Goal: Transaction & Acquisition: Purchase product/service

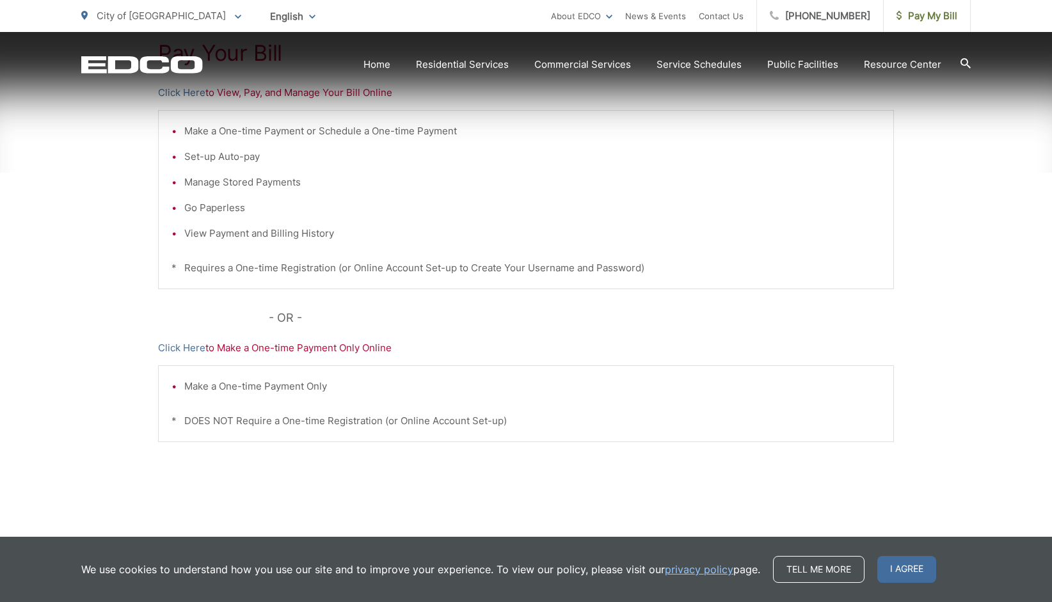
scroll to position [306, 0]
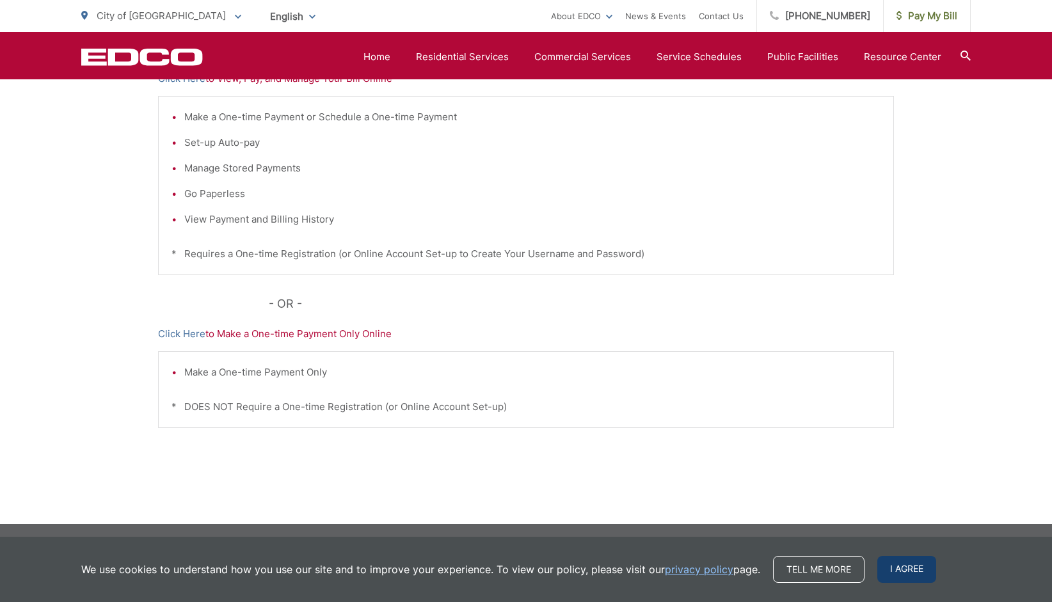
click at [921, 582] on span "I agree" at bounding box center [906, 569] width 59 height 27
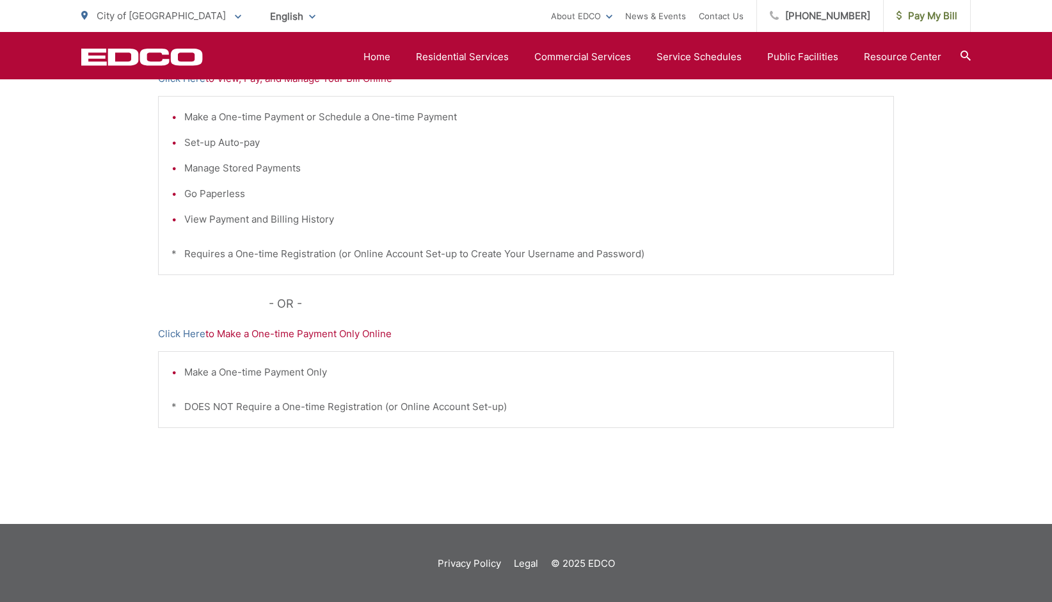
click at [274, 339] on p "Click Here to Make a One-time Payment Only Online" at bounding box center [526, 333] width 736 height 15
click at [286, 339] on p "Click Here to Make a One-time Payment Only Online" at bounding box center [526, 333] width 736 height 15
click at [557, 482] on div "Pay Your [PERSON_NAME] Here to View, Pay, and Manage Your Bill Online Make a On…" at bounding box center [526, 236] width 736 height 574
click at [938, 17] on span "Pay My Bill" at bounding box center [926, 15] width 61 height 15
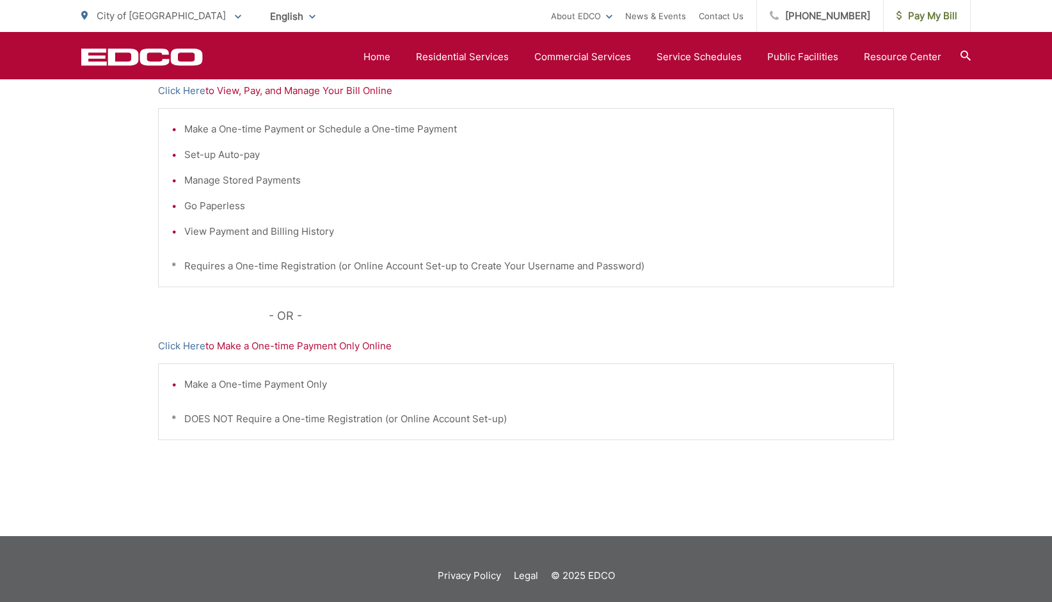
scroll to position [306, 0]
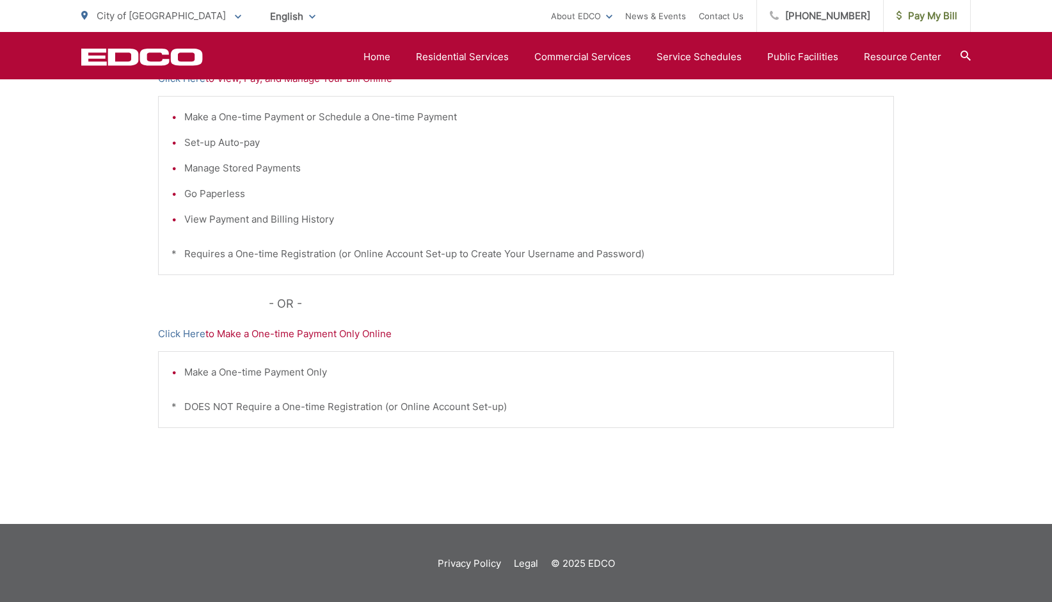
click at [914, 241] on div "Pay Your [PERSON_NAME] Here to View, Pay, and Manage Your Bill Online Make a On…" at bounding box center [526, 236] width 1052 height 574
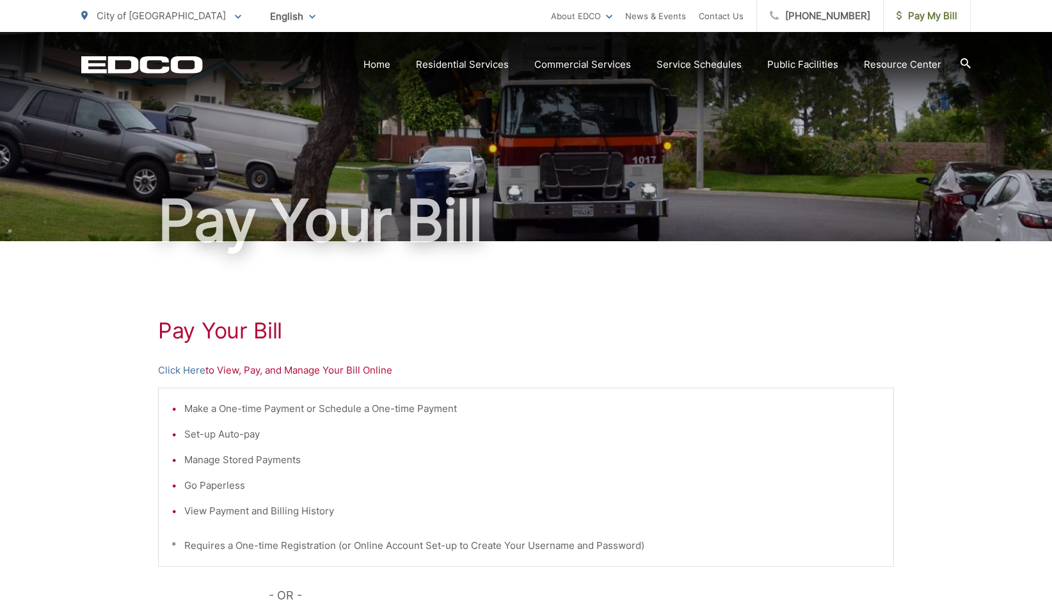
scroll to position [0, 0]
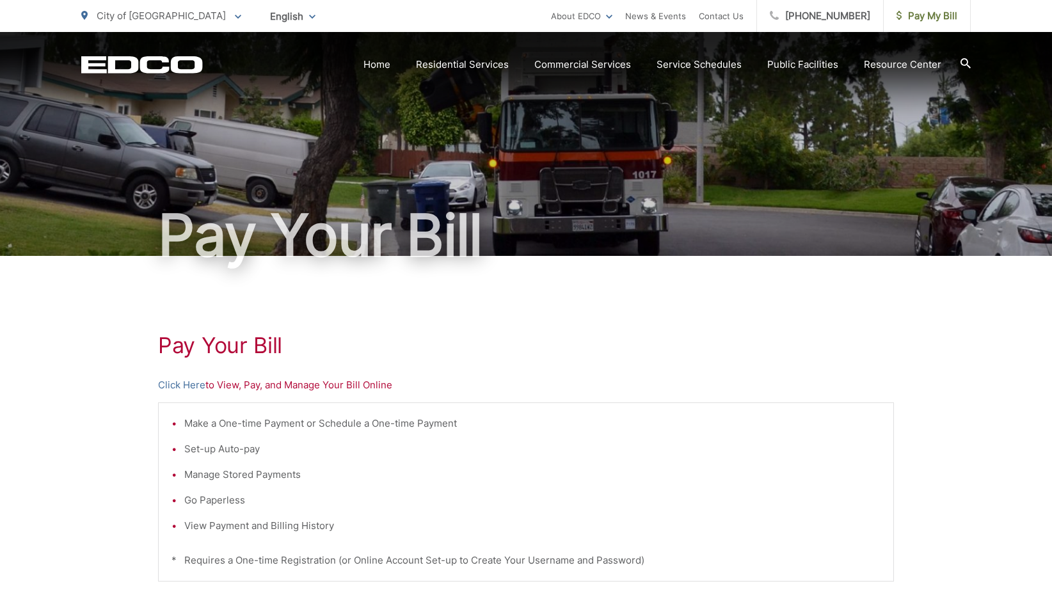
click at [300, 392] on p "Click Here to View, Pay, and Manage Your Bill Online" at bounding box center [526, 384] width 736 height 15
click at [356, 393] on div "Pay Your [PERSON_NAME] Here to View, Pay, and Manage Your Bill Online Make a On…" at bounding box center [526, 543] width 736 height 574
click at [374, 393] on div "Pay Your [PERSON_NAME] Here to View, Pay, and Manage Your Bill Online Make a On…" at bounding box center [526, 543] width 736 height 574
click at [306, 395] on div "Pay Your [PERSON_NAME] Here to View, Pay, and Manage Your Bill Online Make a On…" at bounding box center [526, 543] width 736 height 574
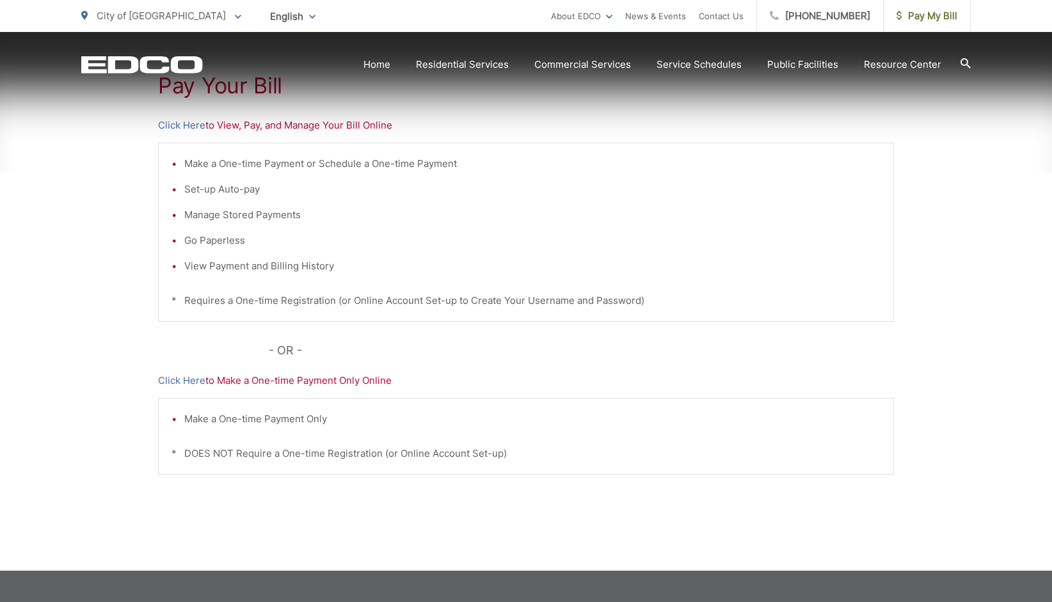
scroll to position [306, 0]
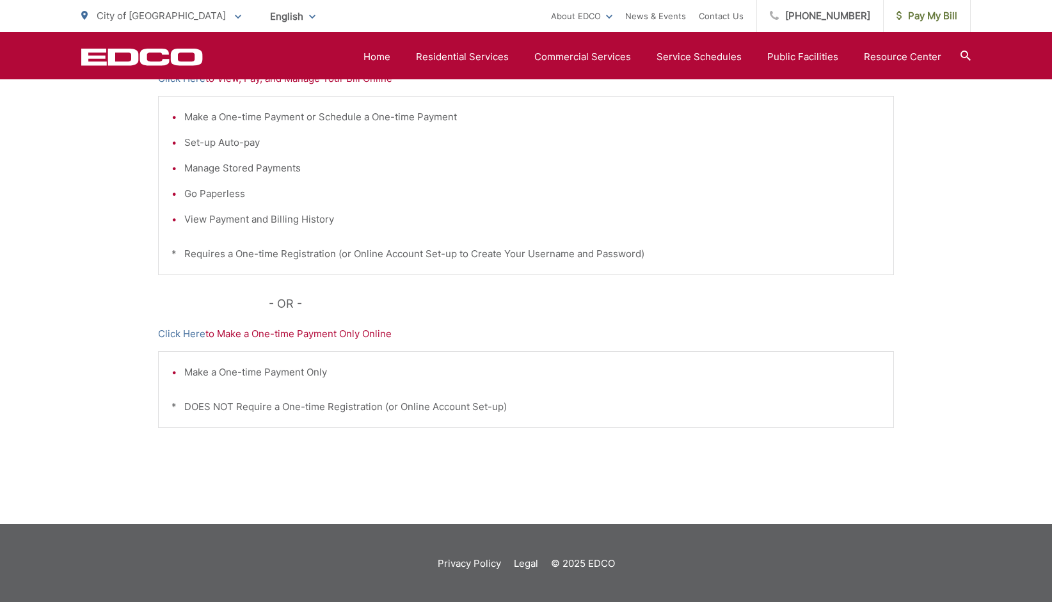
click at [324, 342] on div "Pay Your [PERSON_NAME] Here to View, Pay, and Manage Your Bill Online Make a On…" at bounding box center [526, 236] width 736 height 574
click at [357, 342] on div "Pay Your [PERSON_NAME] Here to View, Pay, and Manage Your Bill Online Make a On…" at bounding box center [526, 236] width 736 height 574
click at [260, 388] on div "Make a One-time Payment Only * DOES NOT Require a One-time Registration (or Onl…" at bounding box center [526, 389] width 736 height 77
click at [276, 376] on li "Make a One-time Payment Only" at bounding box center [532, 372] width 696 height 15
click at [283, 380] on div "Make a One-time Payment Only * DOES NOT Require a One-time Registration (or Onl…" at bounding box center [526, 389] width 736 height 77
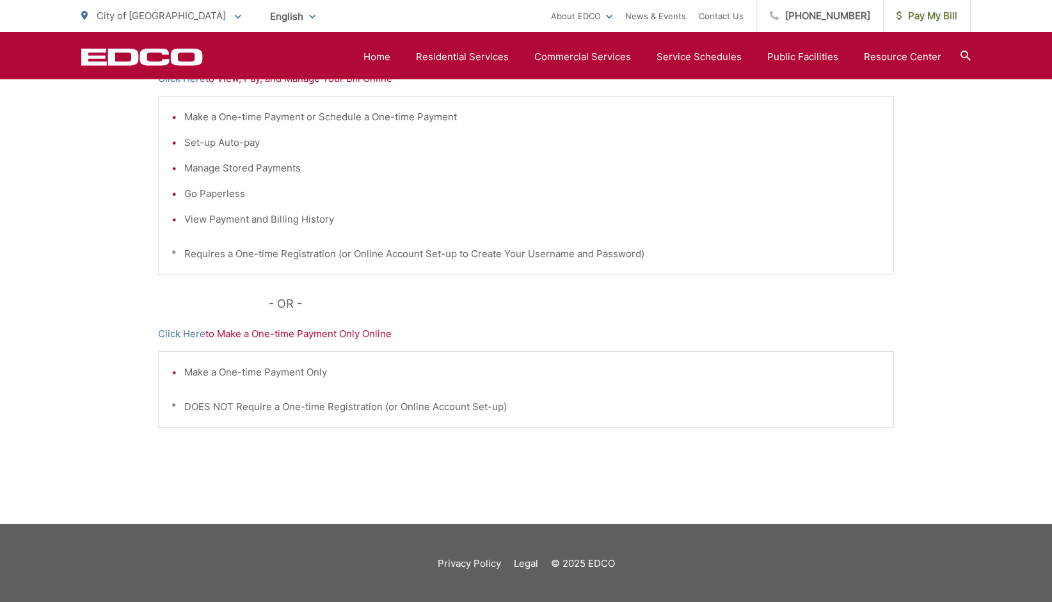
click at [580, 292] on div "Pay Your [PERSON_NAME] Here to View, Pay, and Manage Your Bill Online Make a On…" at bounding box center [526, 236] width 736 height 574
click at [605, 326] on p "Click Here to Make a One-time Payment Only Online" at bounding box center [526, 333] width 736 height 15
click at [706, 379] on div "Make a One-time Payment Only * DOES NOT Require a One-time Registration (or Onl…" at bounding box center [526, 389] width 736 height 77
